Goal: Communication & Community: Answer question/provide support

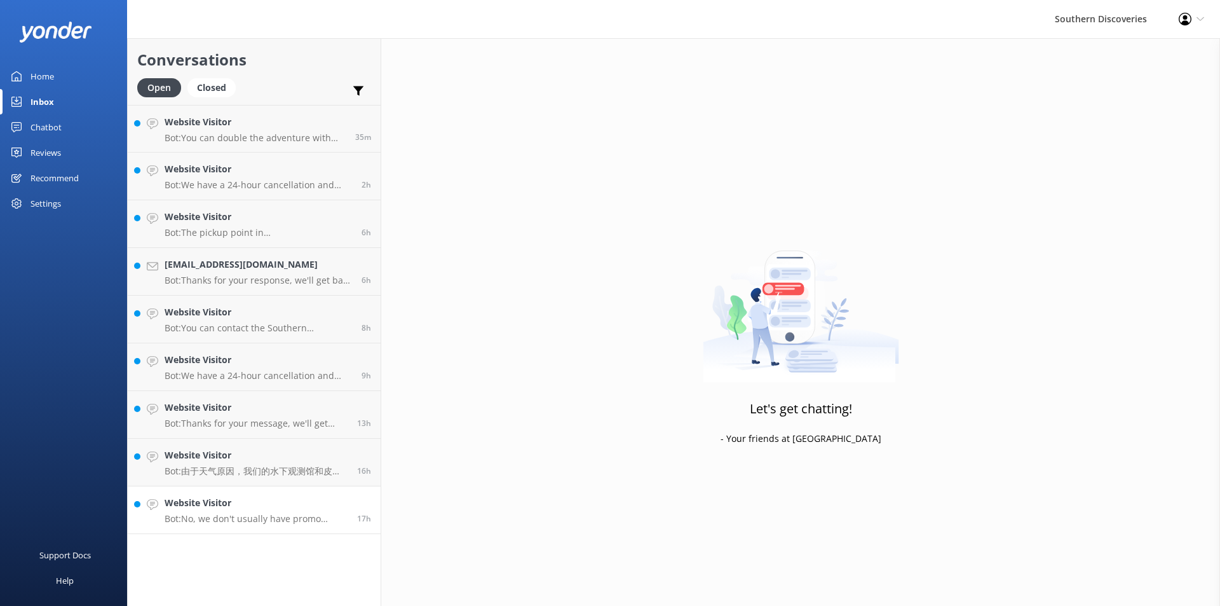
click at [277, 519] on p "Bot: No, we don't usually have promo codes for tours that include flights." at bounding box center [256, 518] width 183 height 11
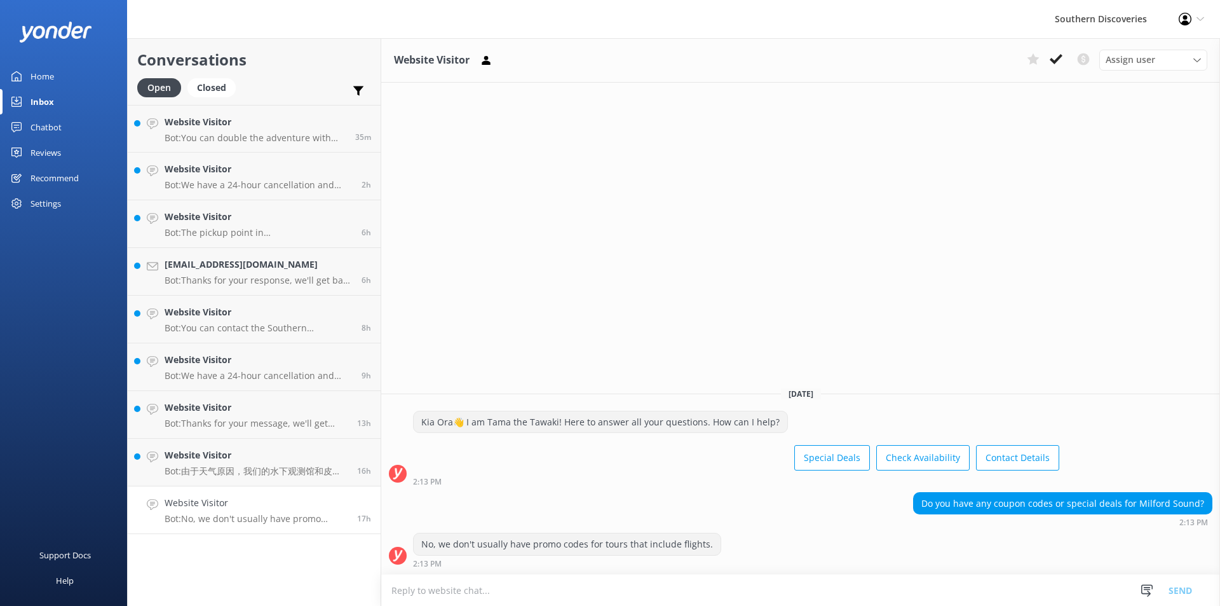
click at [627, 332] on div "Website Visitor Assign user [PERSON_NAME] [PERSON_NAME] [PERSON_NAME] [PERSON_N…" at bounding box center [800, 322] width 839 height 568
click at [1053, 58] on icon at bounding box center [1056, 59] width 13 height 13
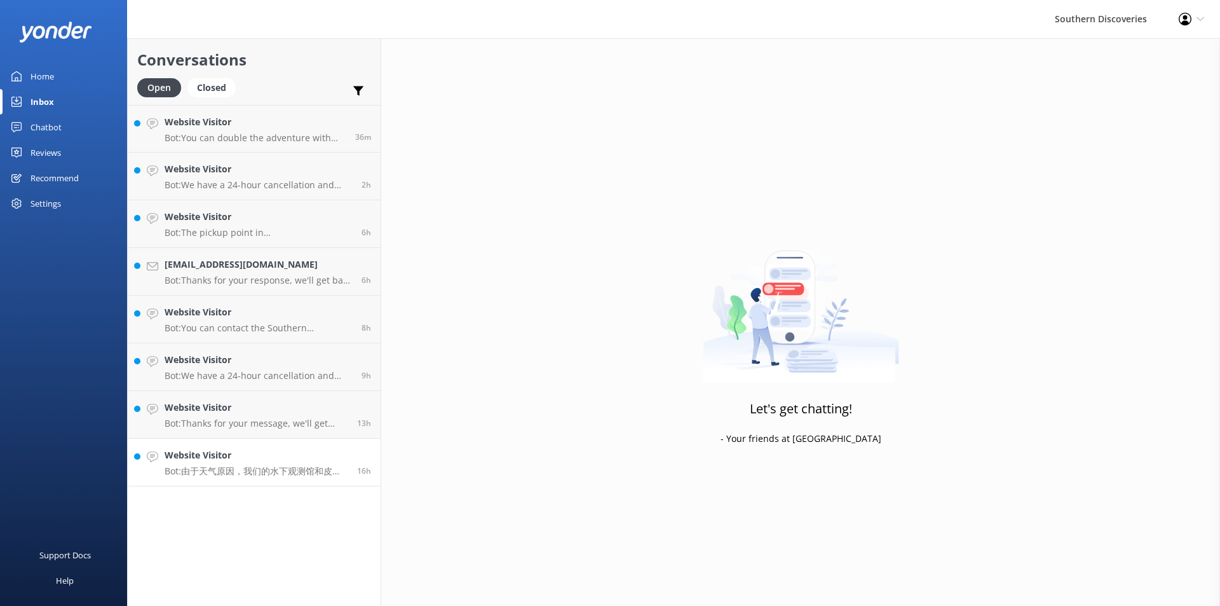
click at [233, 463] on div "Website Visitor Bot: 由于天气原因，我们的水下观测馆和皮划艇棚遭受了一些损坏。目前，我们还没有具体的水下观测馆重新开放日期。" at bounding box center [256, 462] width 183 height 28
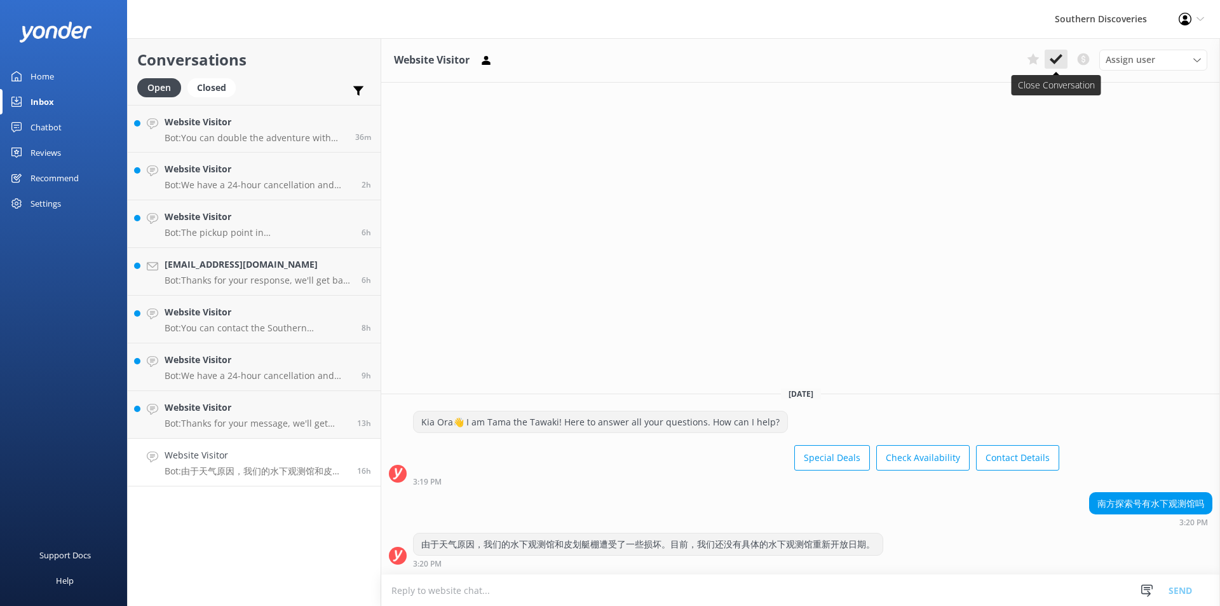
click at [1049, 56] on button at bounding box center [1056, 59] width 23 height 19
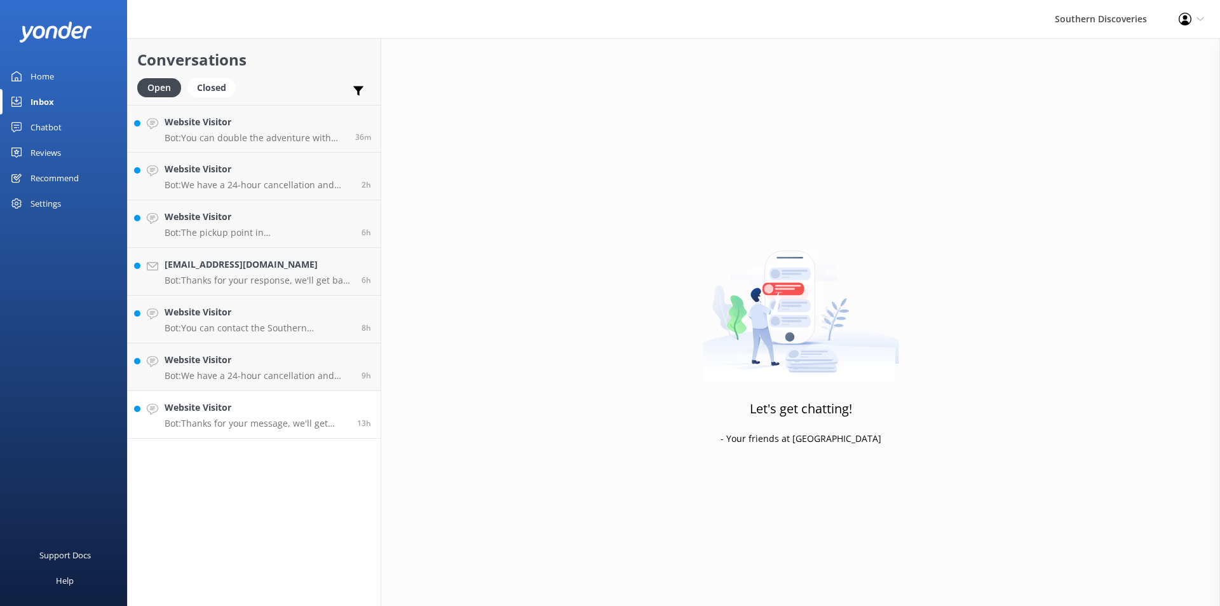
click at [327, 428] on p "Bot: Thanks for your message, we'll get back to you as soon as we can. You're a…" at bounding box center [256, 423] width 183 height 11
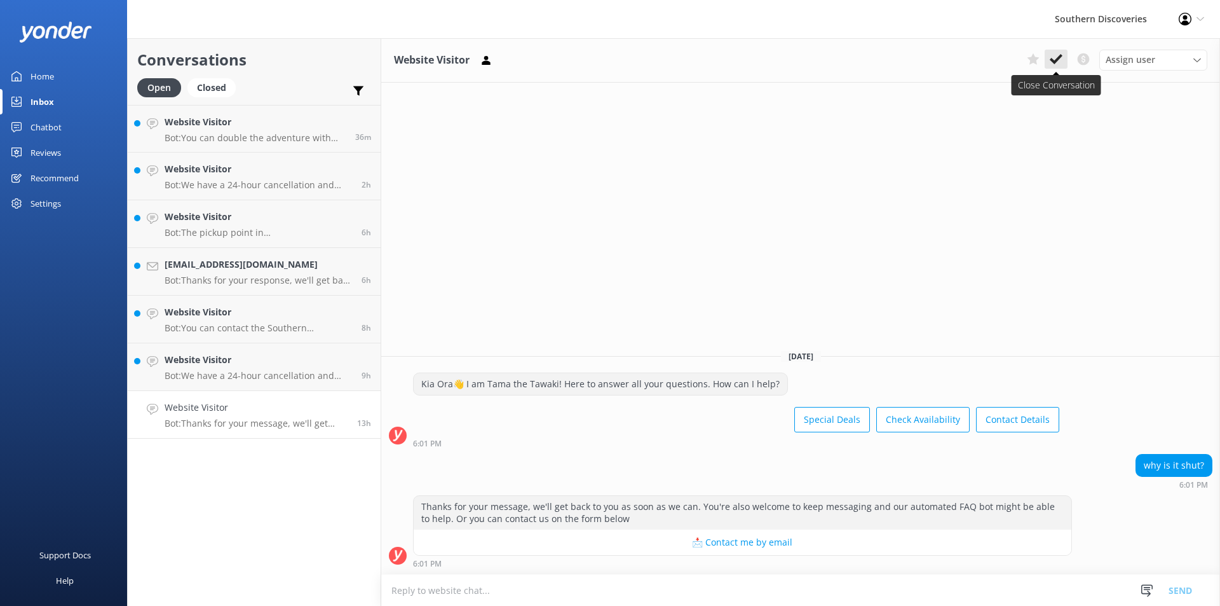
click at [1058, 59] on use at bounding box center [1056, 59] width 13 height 10
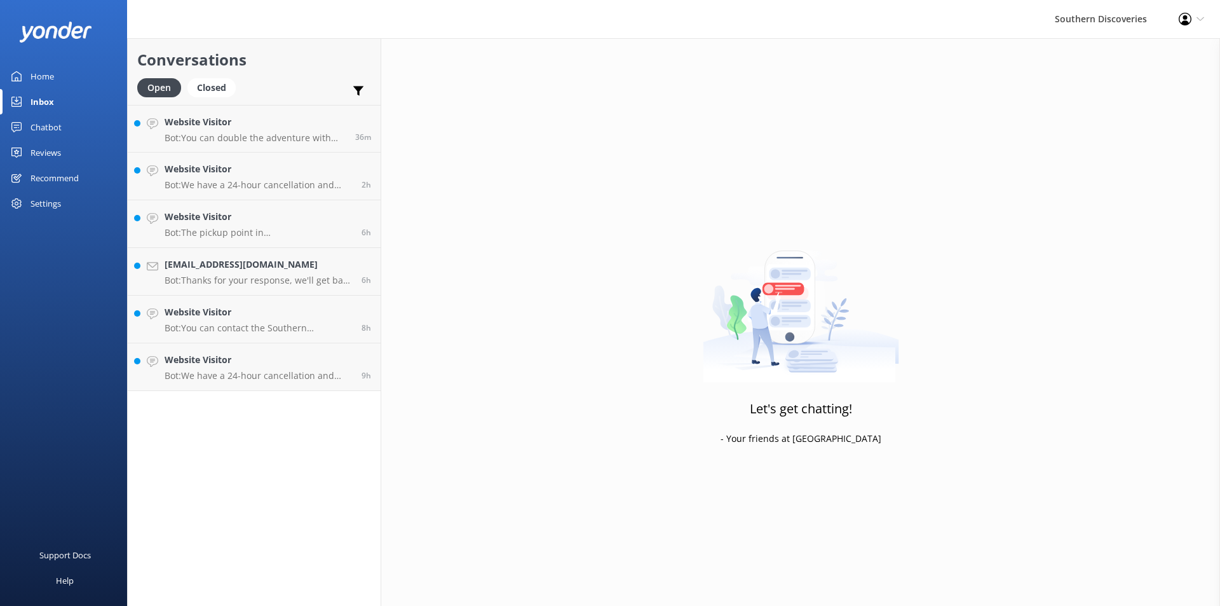
click at [301, 393] on div "Conversations Open Closed Important Converted Assigned to me Unassigned Website…" at bounding box center [254, 322] width 254 height 568
click at [301, 372] on p "Bot: We have a 24-hour cancellation and amendment policy. If you notify us more…" at bounding box center [259, 375] width 188 height 11
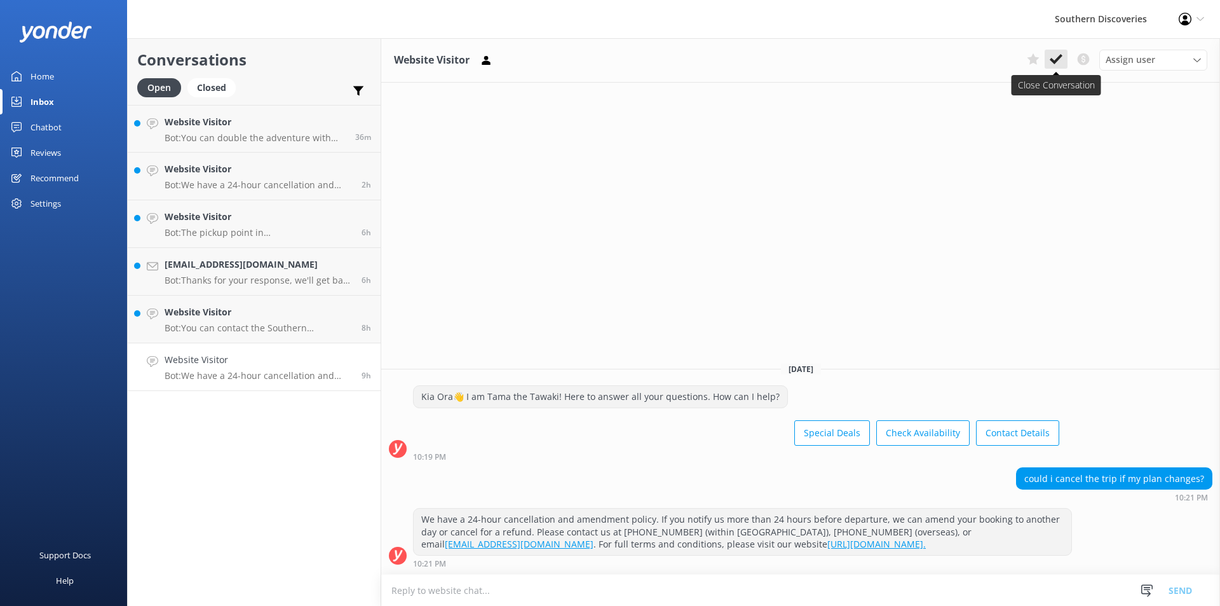
click at [1048, 55] on button at bounding box center [1056, 59] width 23 height 19
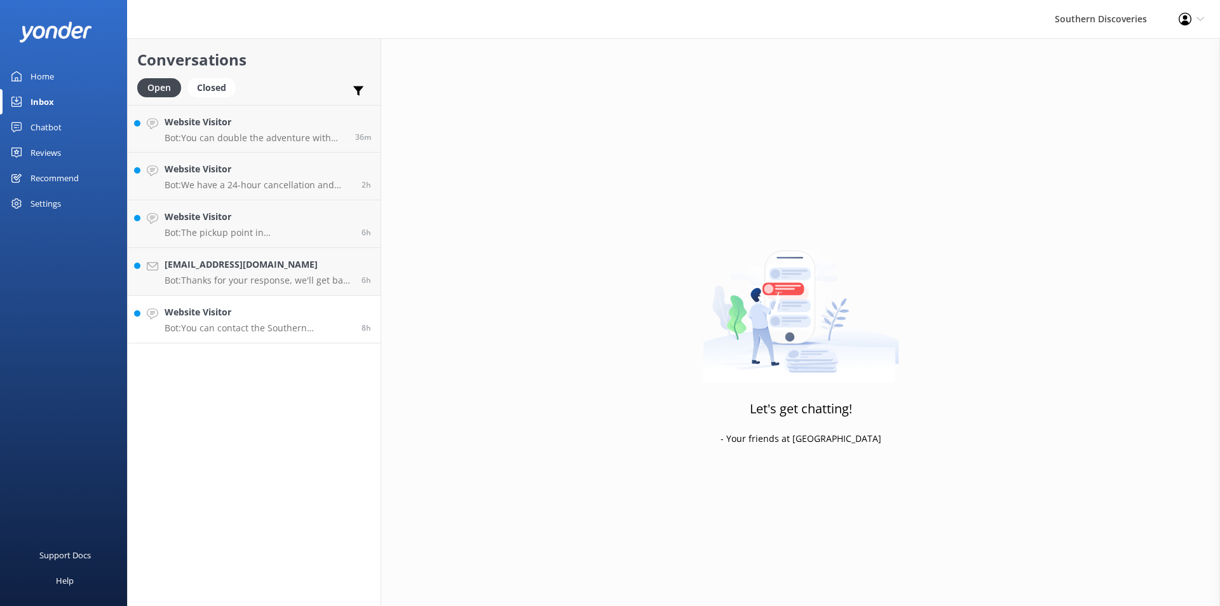
click at [245, 304] on link "Website Visitor Bot: You can contact the Southern Discoveries team by phone at …" at bounding box center [254, 320] width 253 height 48
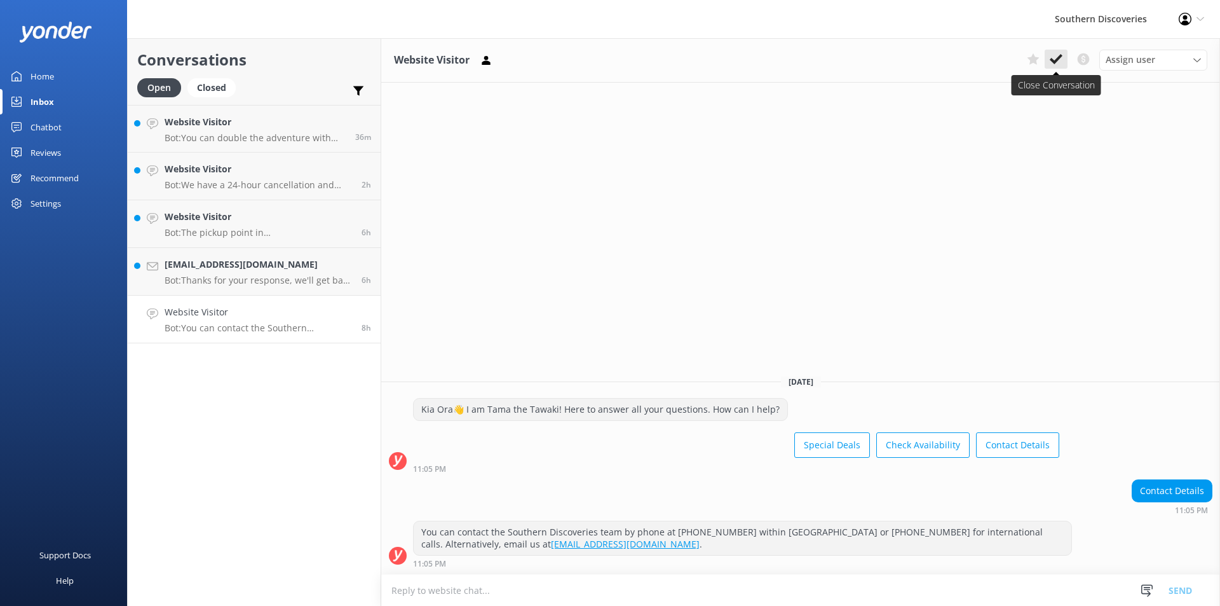
click at [1062, 62] on icon at bounding box center [1056, 59] width 13 height 13
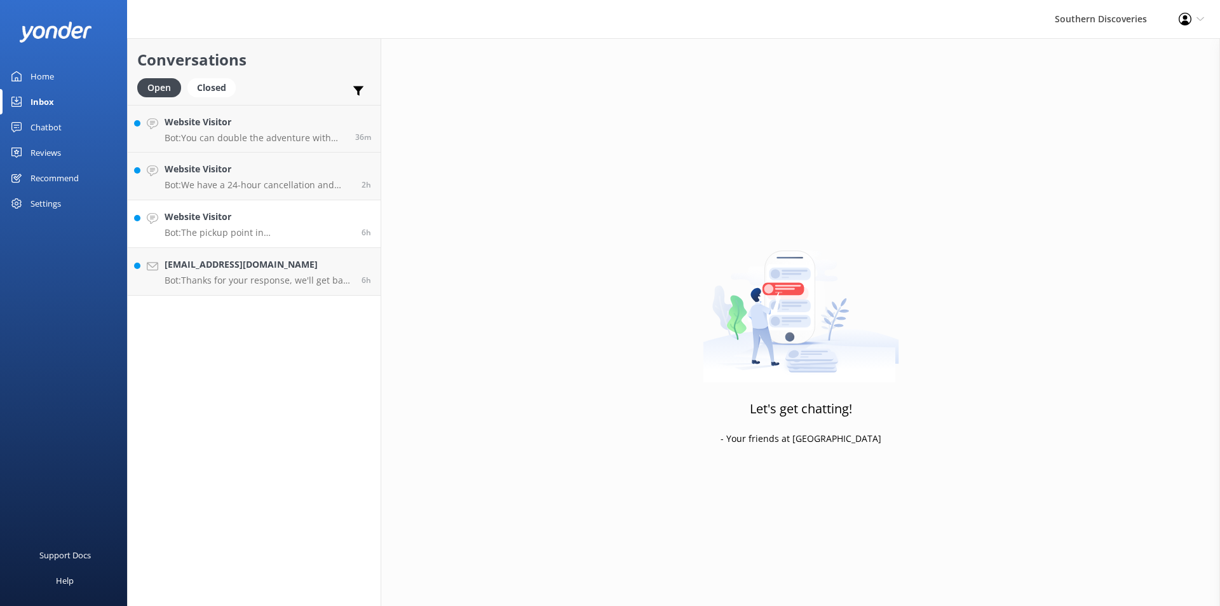
click at [256, 222] on h4 "Website Visitor" at bounding box center [259, 217] width 188 height 14
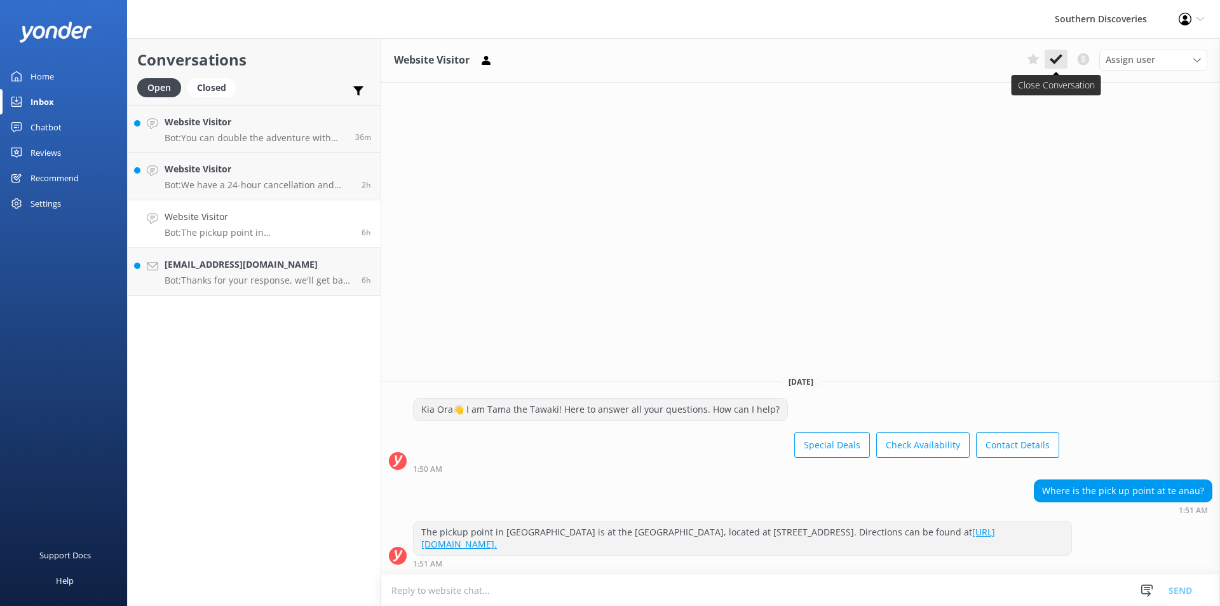
click at [1056, 57] on icon at bounding box center [1056, 59] width 13 height 13
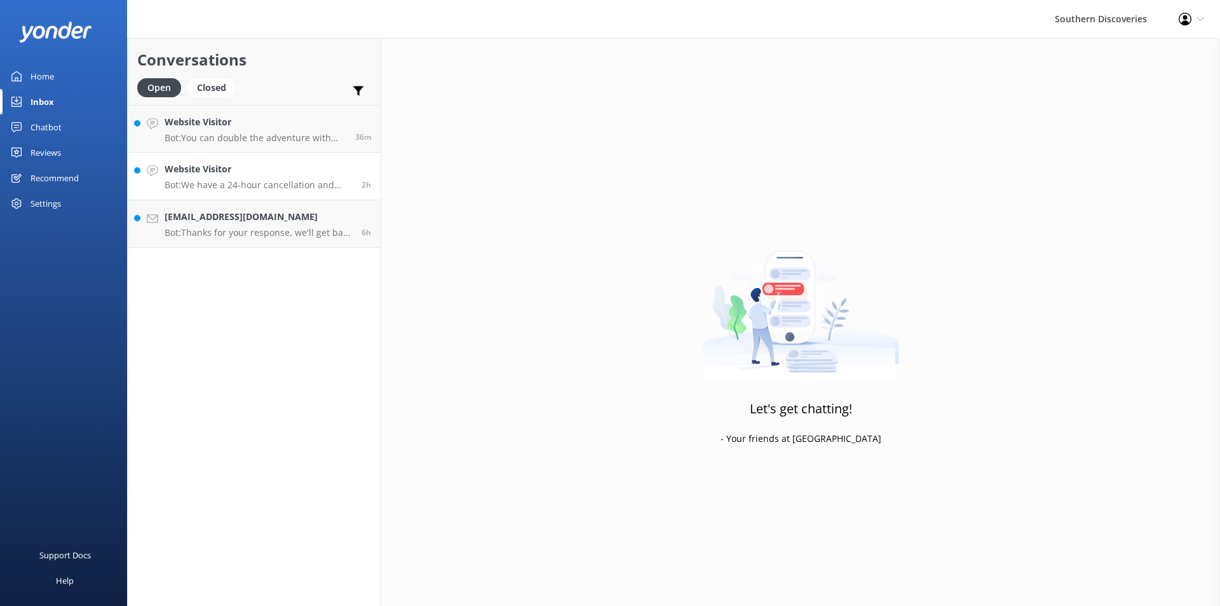
click at [322, 184] on p "Bot: We have a 24-hour cancellation and amendment policy. If you notify us more…" at bounding box center [259, 184] width 188 height 11
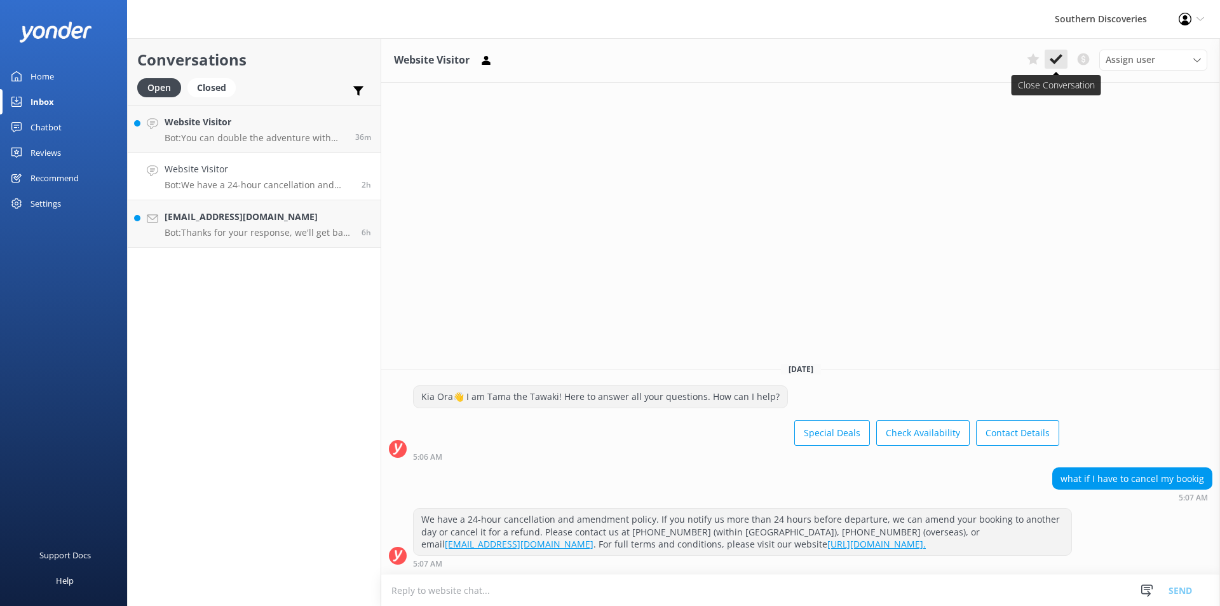
click at [1057, 58] on use at bounding box center [1056, 59] width 13 height 10
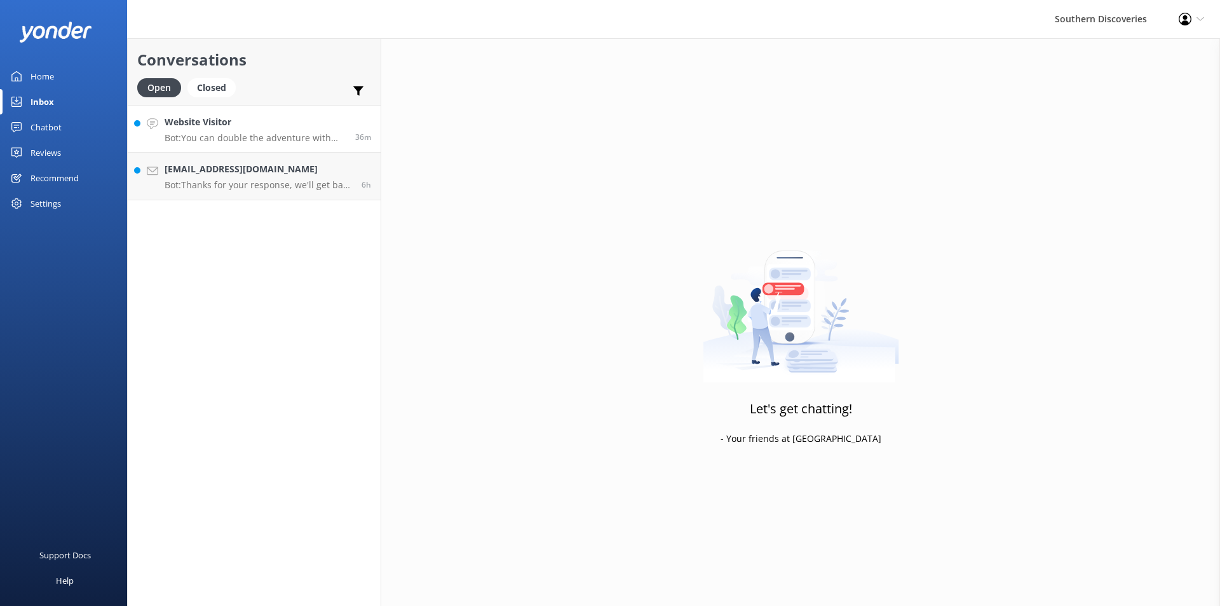
click at [325, 125] on h4 "Website Visitor" at bounding box center [255, 122] width 181 height 14
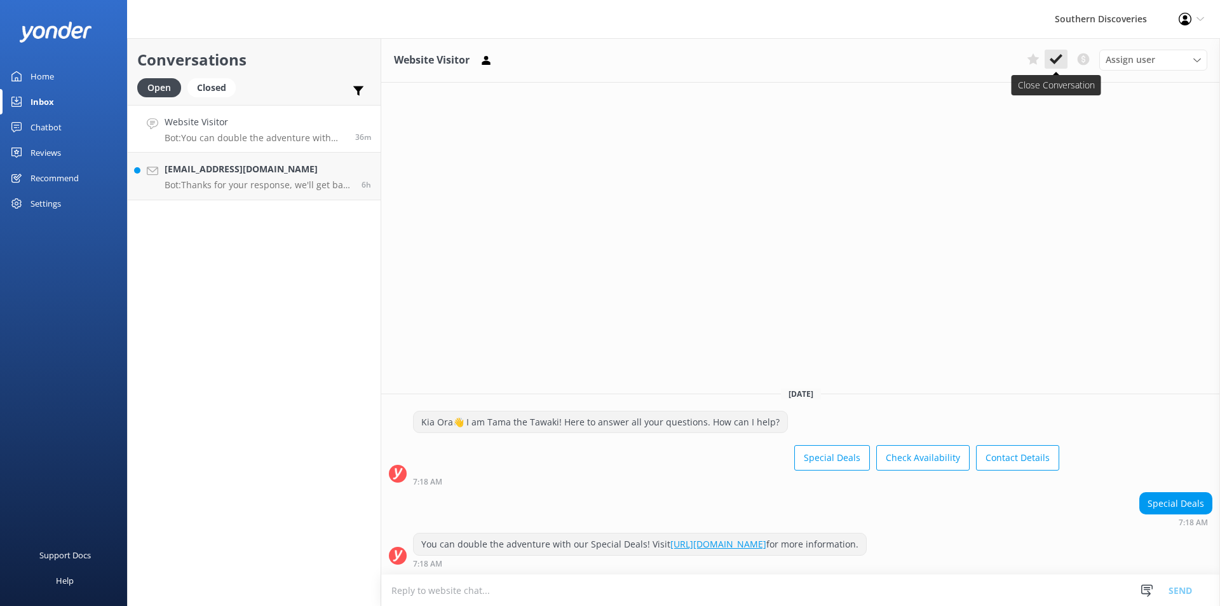
click at [1064, 53] on button at bounding box center [1056, 59] width 23 height 19
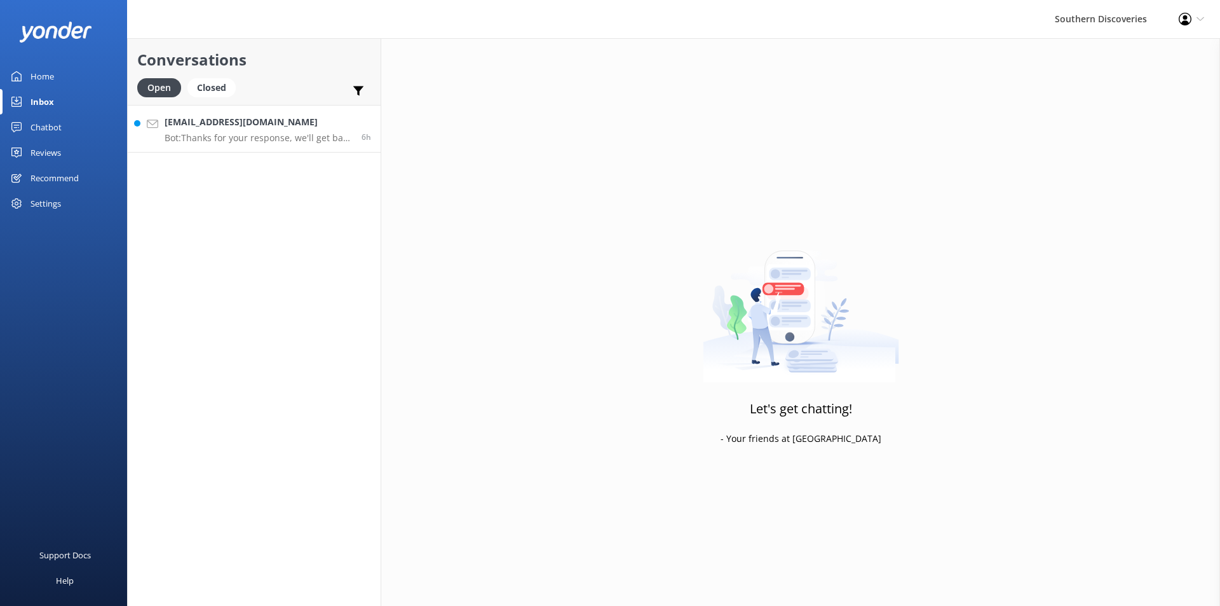
click at [292, 143] on p "Bot: Thanks for your response, we'll get back to you as soon as we can during o…" at bounding box center [259, 137] width 188 height 11
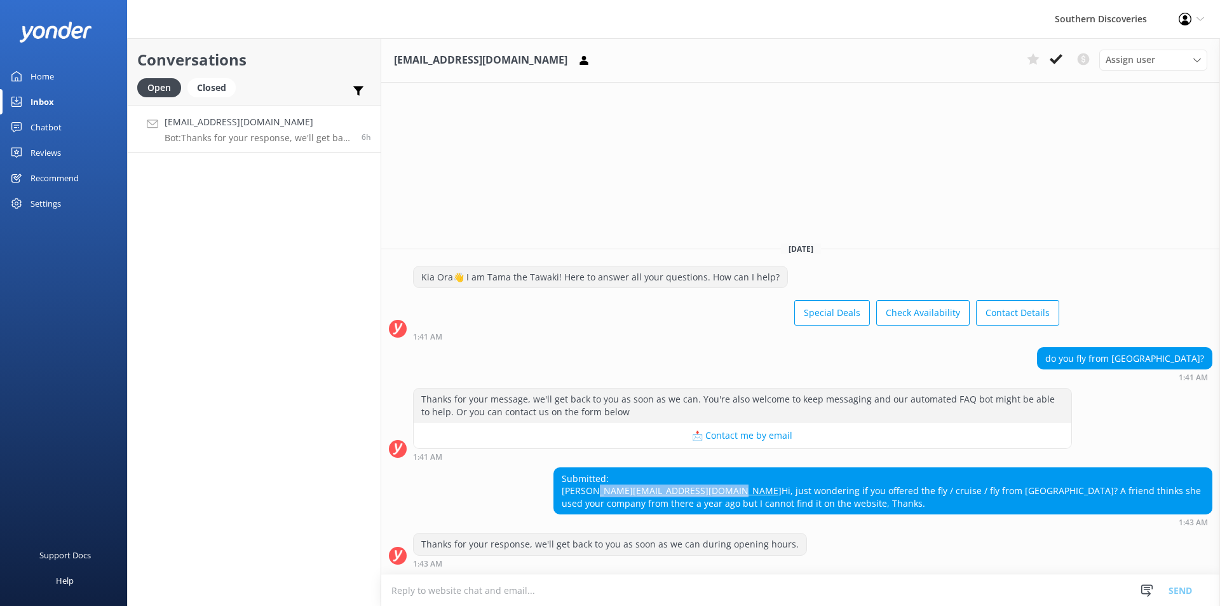
drag, startPoint x: 978, startPoint y: 477, endPoint x: 1100, endPoint y: 472, distance: 122.8
click at [1100, 472] on div "Submitted: [PERSON_NAME] [EMAIL_ADDRESS][DOMAIN_NAME] Hi, just wondering if you…" at bounding box center [883, 491] width 658 height 46
click at [1105, 498] on div "Submitted: [PERSON_NAME] [EMAIL_ADDRESS][DOMAIN_NAME] Hi, just wondering if you…" at bounding box center [883, 491] width 658 height 46
drag, startPoint x: 692, startPoint y: 473, endPoint x: 555, endPoint y: 475, distance: 136.7
click at [555, 475] on div "Submitted: [PERSON_NAME] [EMAIL_ADDRESS][DOMAIN_NAME] Hi, just wondering if you…" at bounding box center [883, 491] width 658 height 46
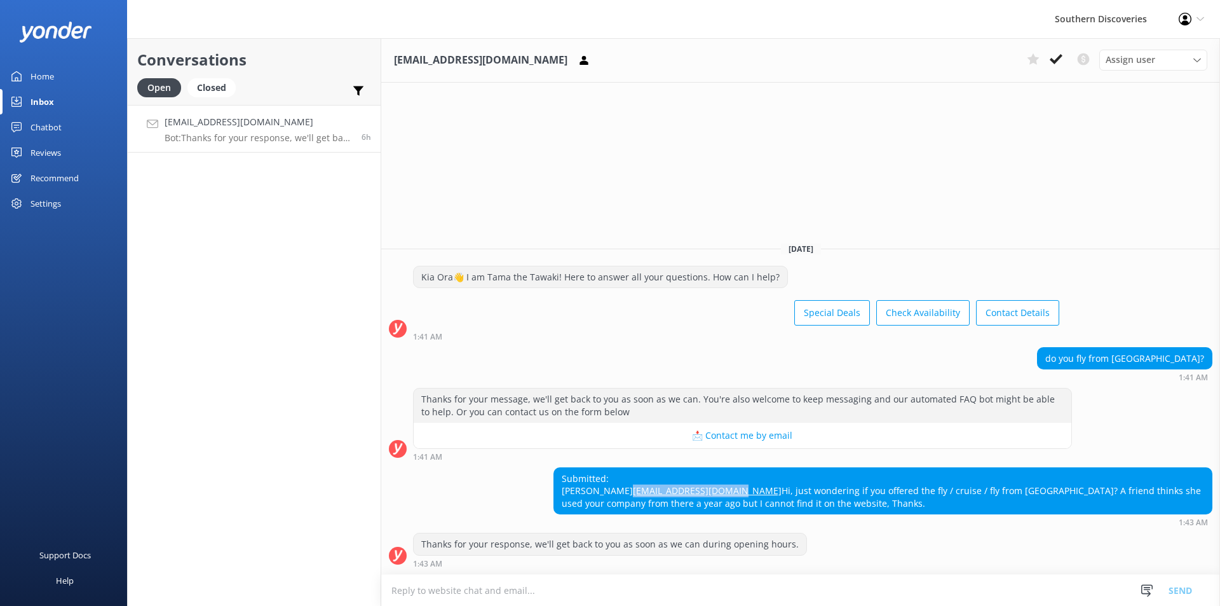
click at [214, 128] on h4 "[EMAIL_ADDRESS][DOMAIN_NAME]" at bounding box center [259, 122] width 188 height 14
click at [1057, 60] on use at bounding box center [1056, 59] width 13 height 10
